Goal: Information Seeking & Learning: Find specific page/section

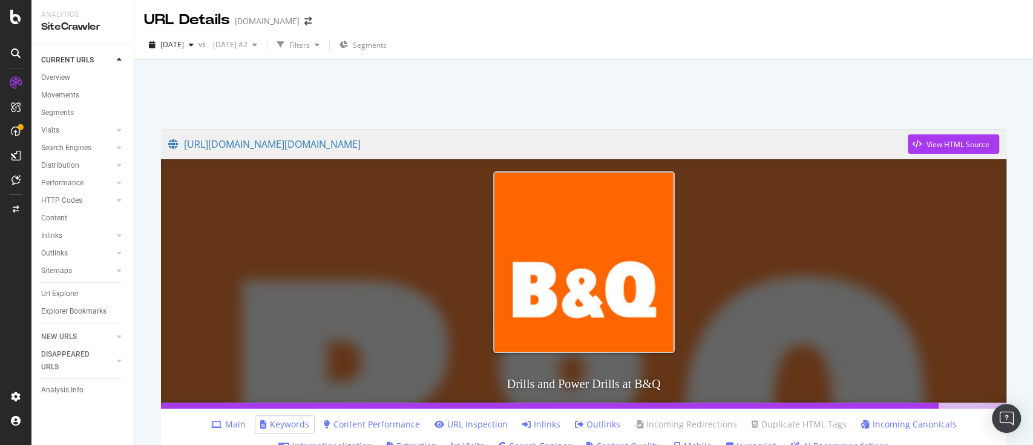
scroll to position [719, 0]
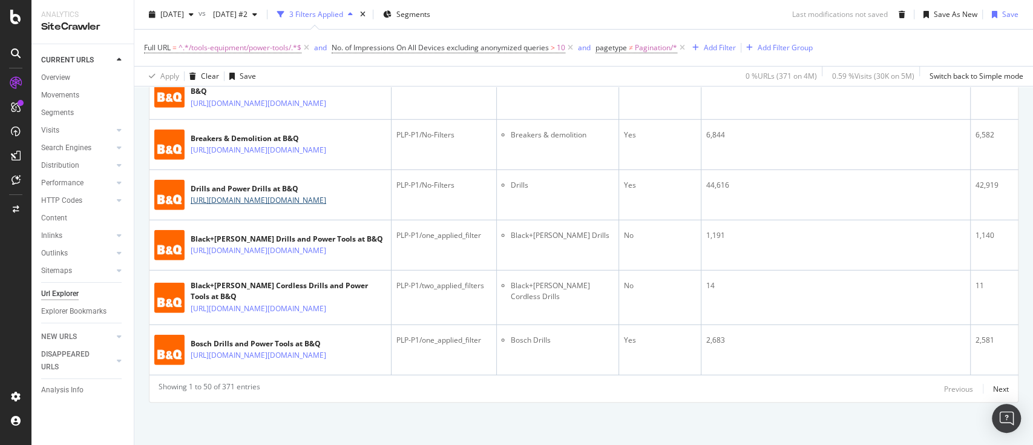
scroll to position [3769, 0]
click at [993, 387] on div "Next" at bounding box center [1001, 389] width 16 height 10
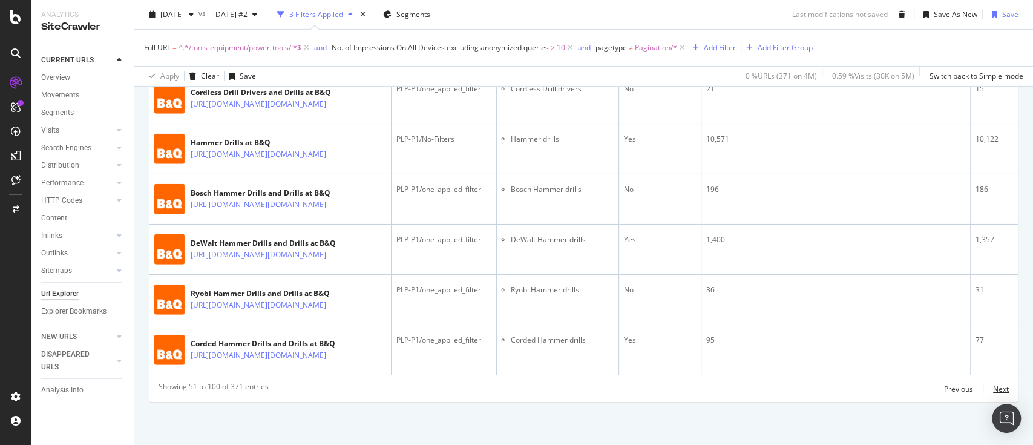
scroll to position [3747, 0]
click at [993, 389] on div "Next" at bounding box center [1001, 389] width 16 height 10
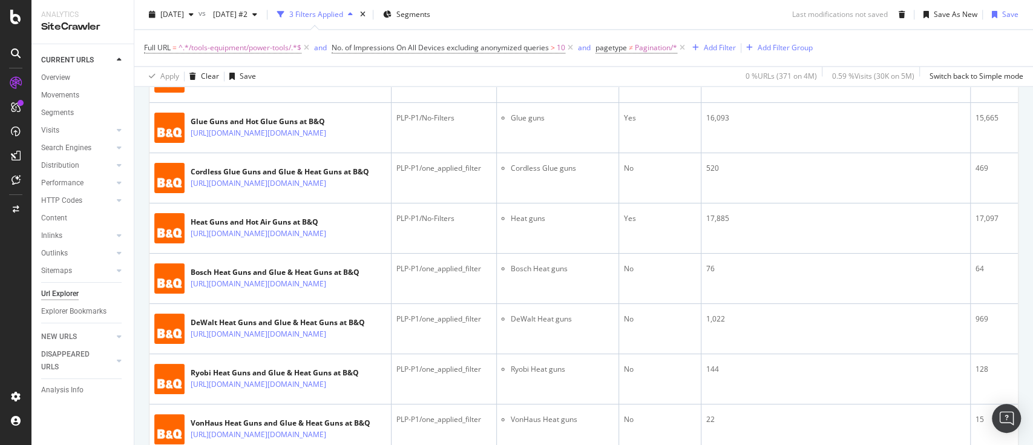
drag, startPoint x: 296, startPoint y: 246, endPoint x: 331, endPoint y: 255, distance: 36.1
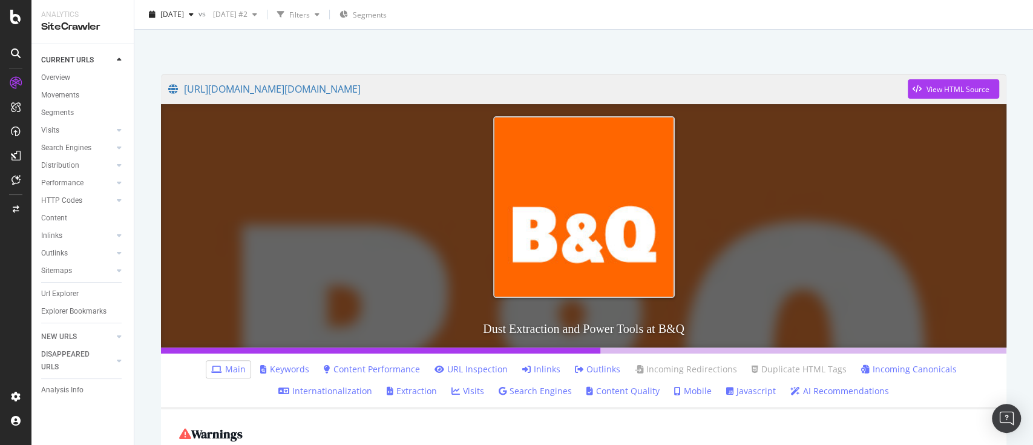
scroll to position [80, 0]
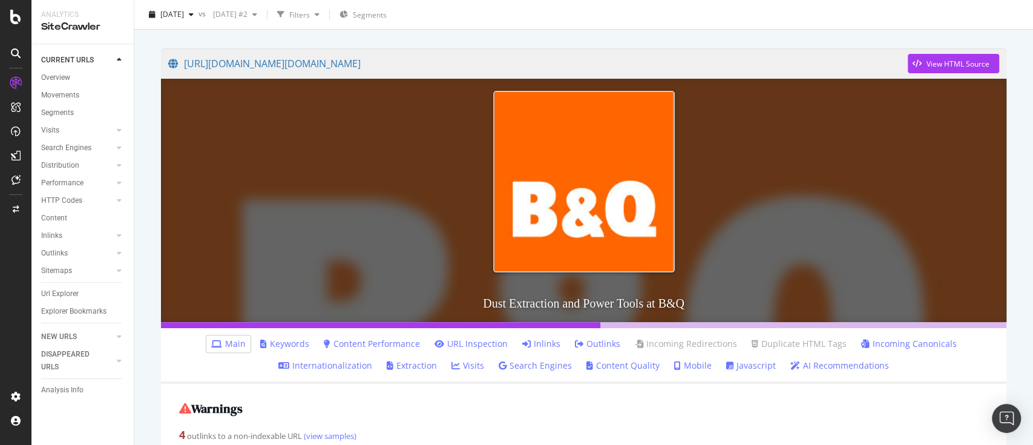
click at [284, 343] on link "Keywords" at bounding box center [284, 344] width 49 height 12
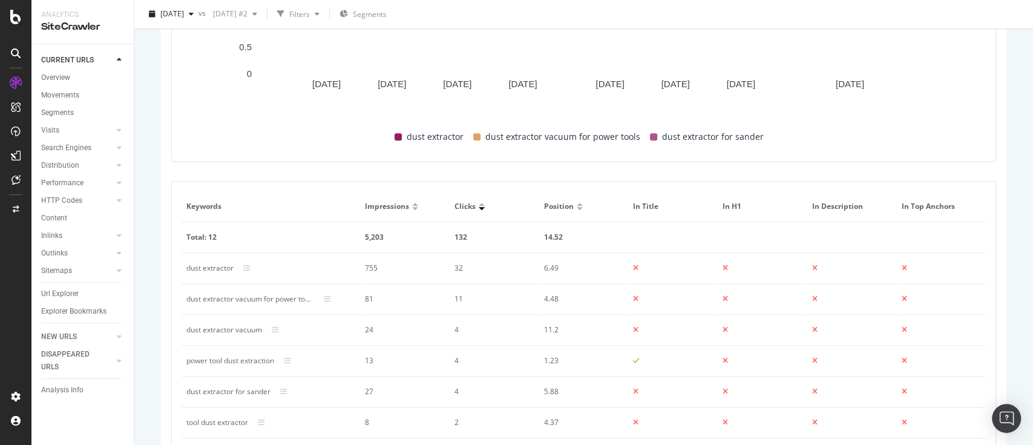
scroll to position [806, 0]
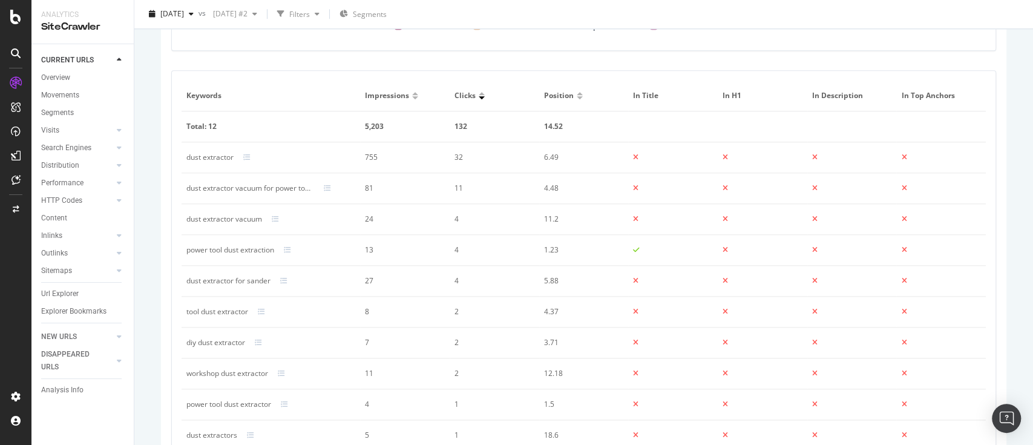
click at [218, 157] on div "dust extractor" at bounding box center [209, 157] width 47 height 11
copy div "dust extractor"
click at [262, 188] on div "dust extractor vacuum for power tools" at bounding box center [250, 188] width 128 height 11
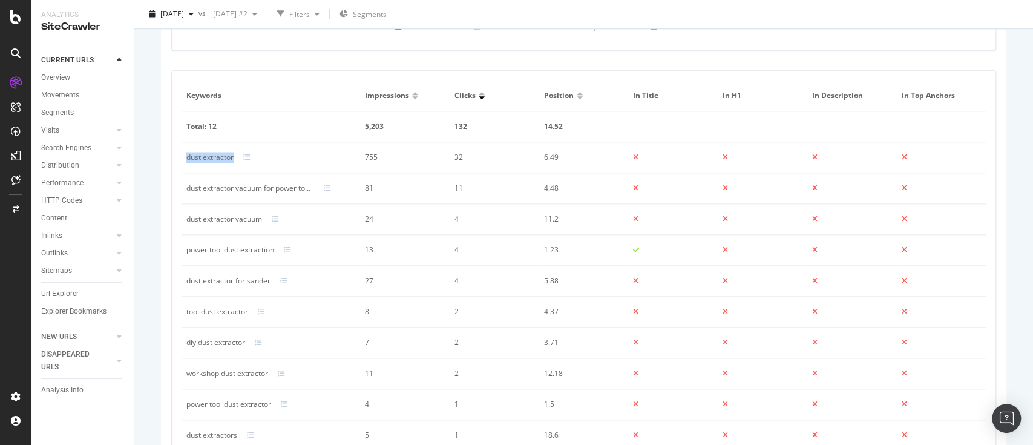
click at [262, 188] on div "dust extractor vacuum for power tools" at bounding box center [250, 188] width 128 height 11
copy div "dust extractor vacuum for power tools"
click at [236, 220] on div "dust extractor vacuum" at bounding box center [224, 219] width 76 height 11
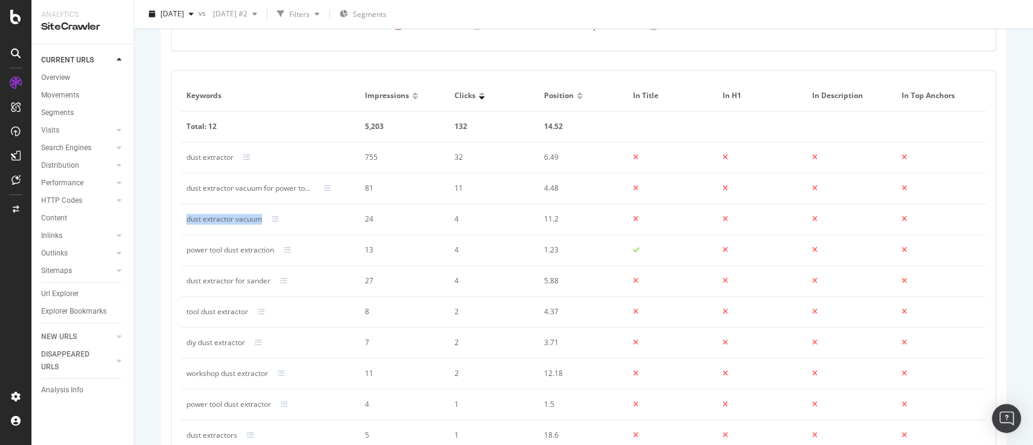
click at [236, 220] on div "dust extractor vacuum" at bounding box center [224, 219] width 76 height 11
copy div "dust extractor vacuum"
click at [256, 251] on div "power tool dust extraction" at bounding box center [230, 249] width 88 height 11
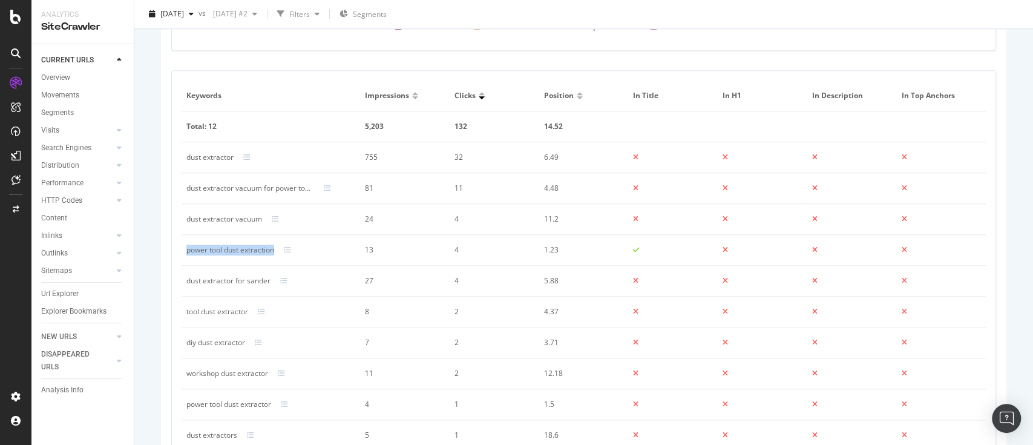
copy div "power tool dust extraction"
click at [247, 279] on div "dust extractor for sander" at bounding box center [228, 280] width 84 height 11
copy div "dust extractor for sander"
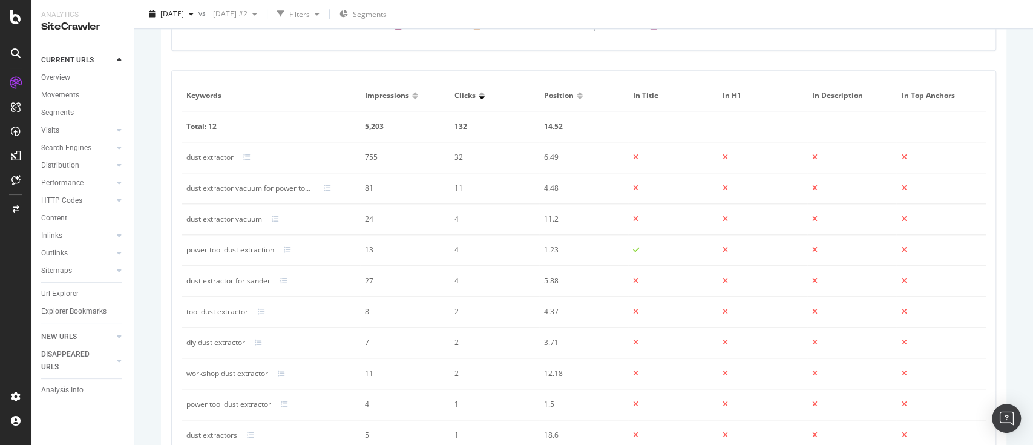
click at [230, 312] on div "tool dust extractor" at bounding box center [217, 311] width 62 height 11
copy div "tool dust extractor"
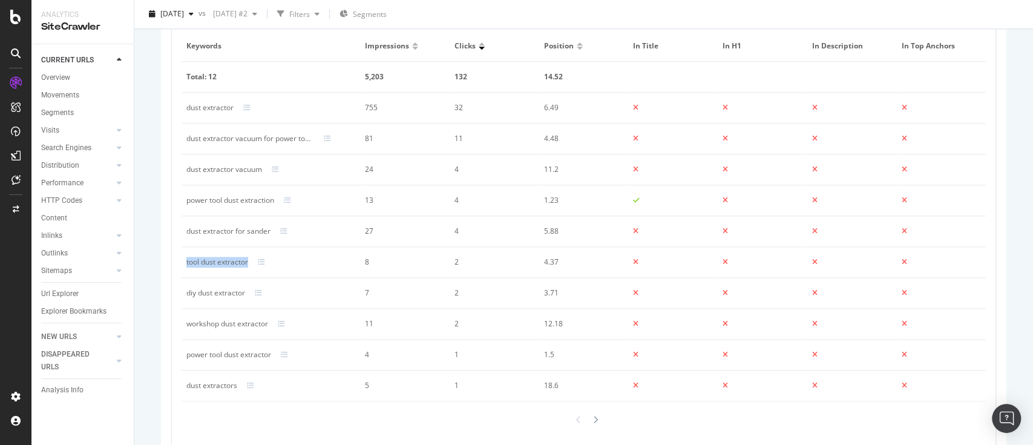
scroll to position [880, 0]
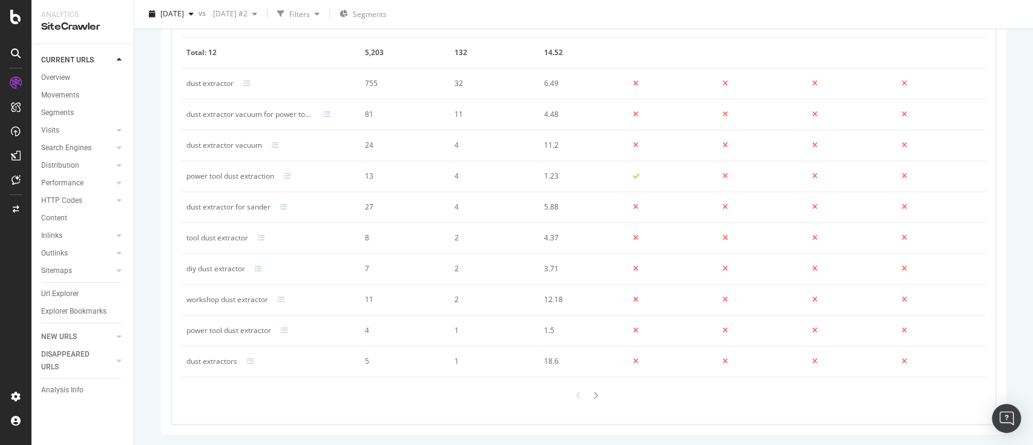
click at [257, 295] on div "workshop dust extractor" at bounding box center [227, 299] width 82 height 11
copy div "workshop dust extractor"
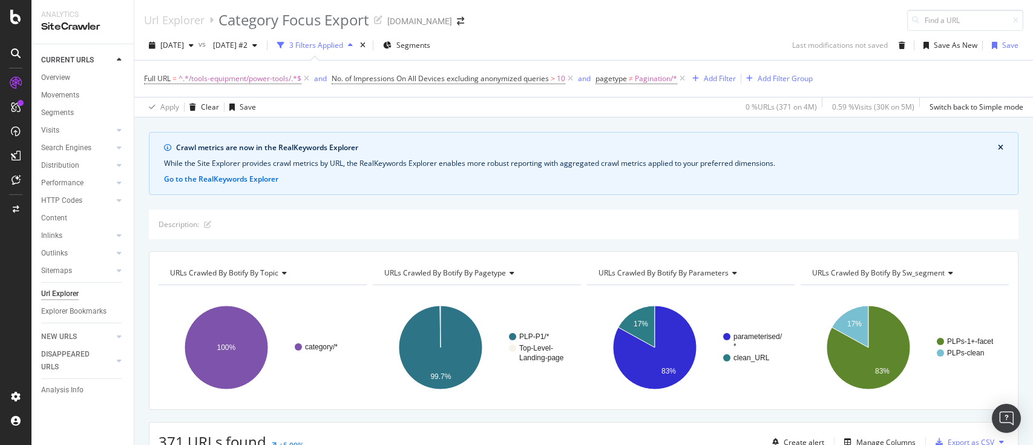
drag, startPoint x: 0, startPoint y: 0, endPoint x: 270, endPoint y: 313, distance: 413.5
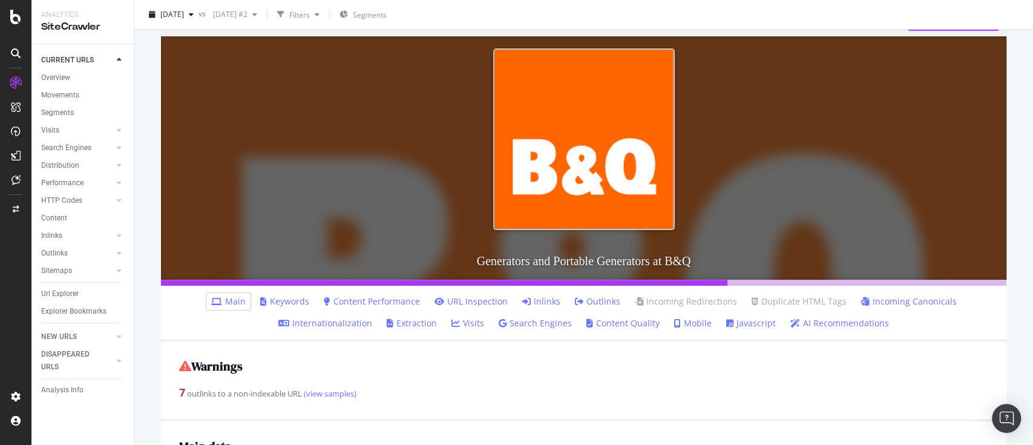
scroll to position [242, 0]
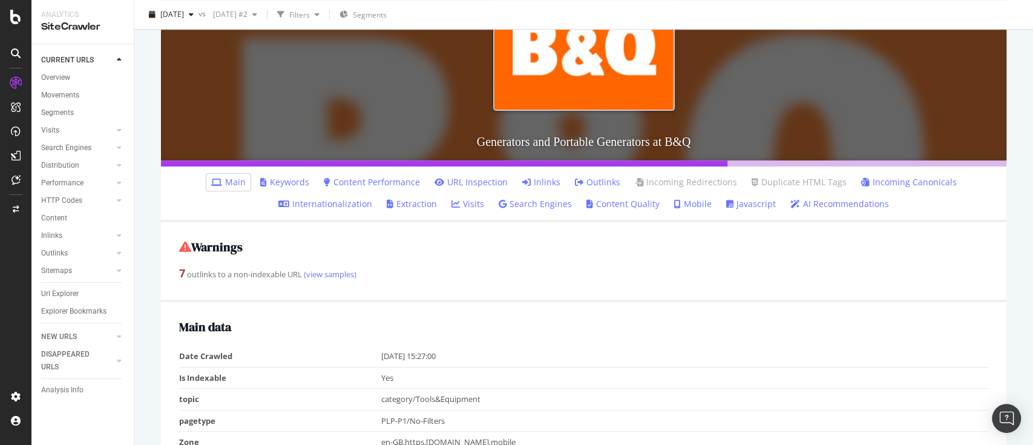
click at [287, 175] on li "Keywords" at bounding box center [284, 182] width 59 height 17
click at [291, 178] on link "Keywords" at bounding box center [284, 182] width 49 height 12
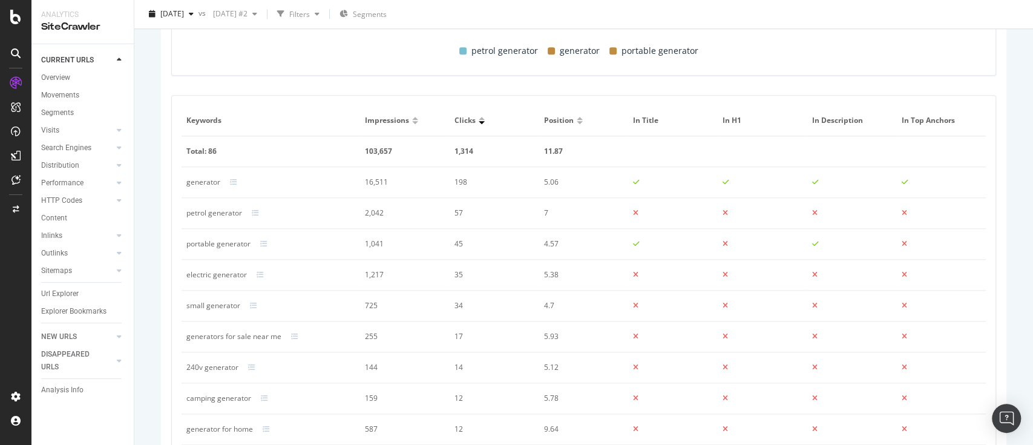
scroll to position [806, 0]
